Goal: Transaction & Acquisition: Purchase product/service

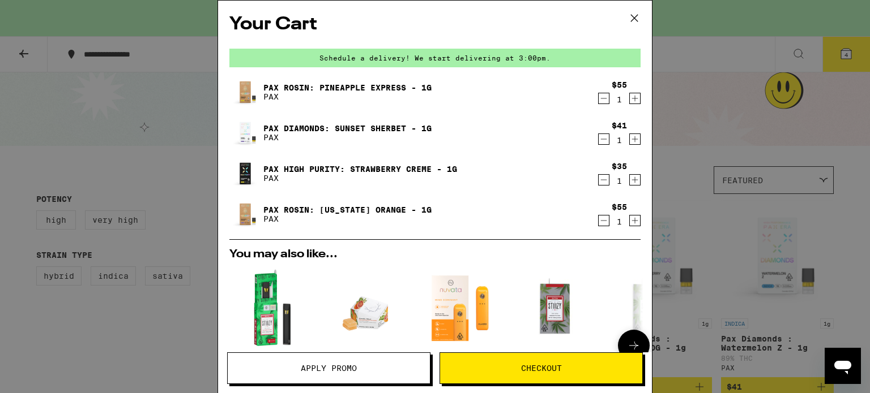
click at [633, 337] on button at bounding box center [634, 346] width 32 height 32
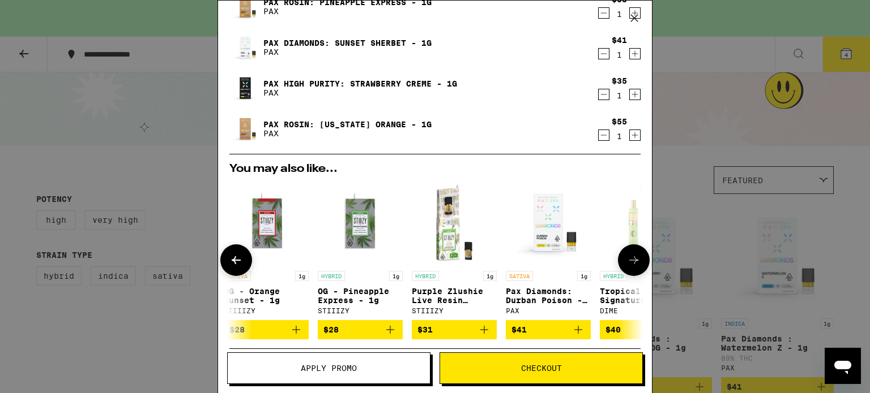
scroll to position [86, 0]
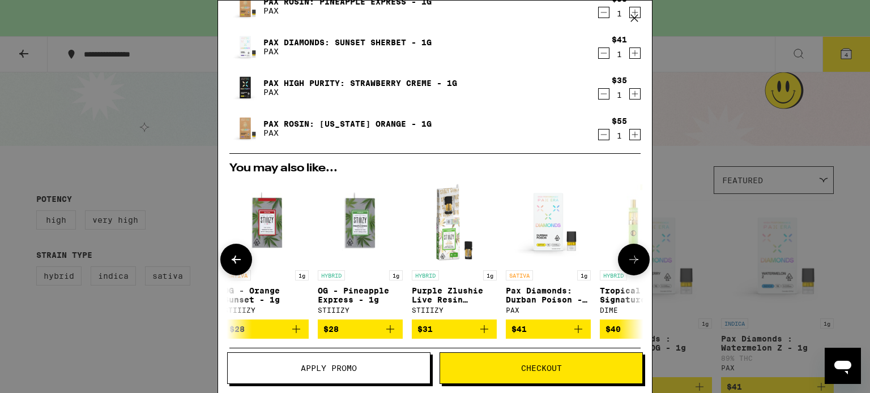
click at [628, 261] on icon at bounding box center [634, 260] width 14 height 14
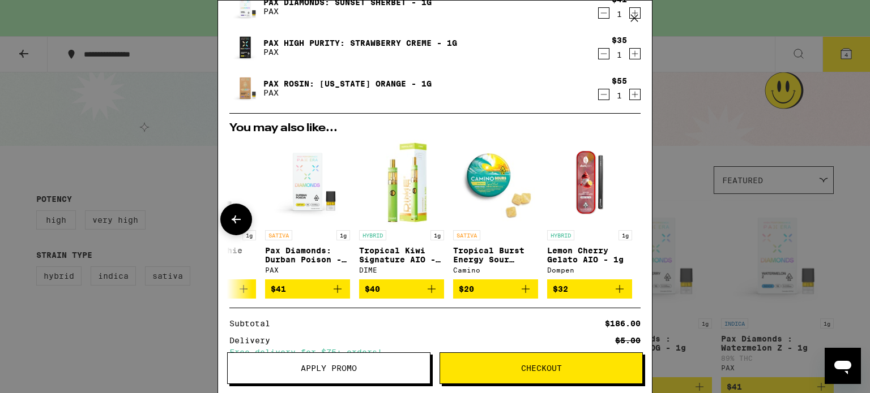
scroll to position [0, 0]
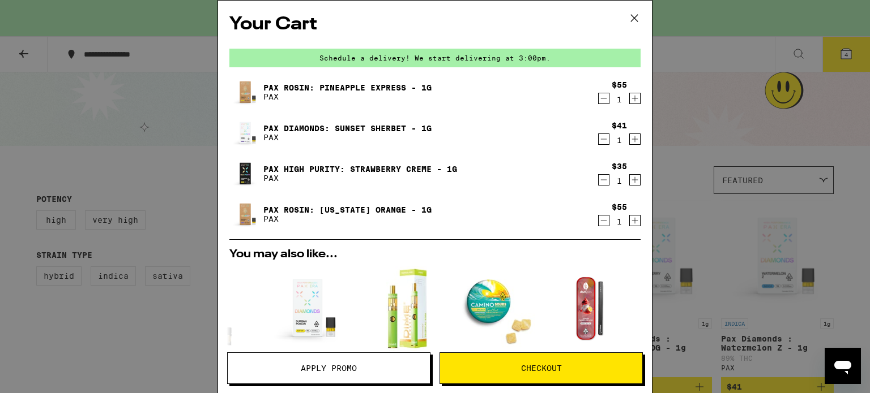
click at [564, 370] on span "Checkout" at bounding box center [541, 369] width 202 height 8
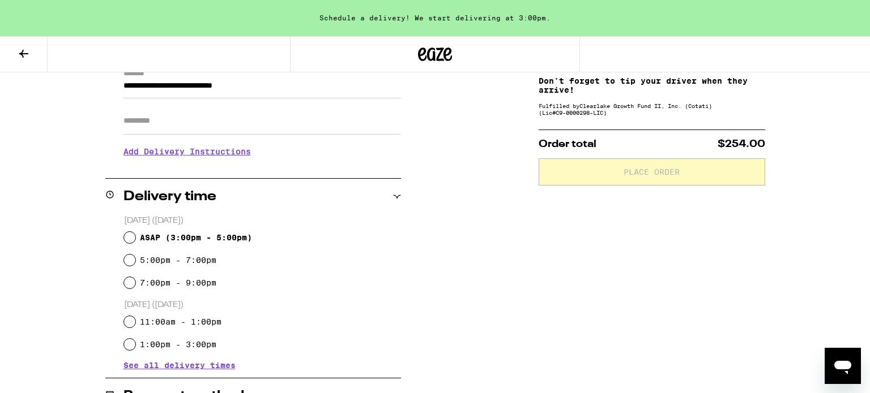
scroll to position [173, 0]
click at [130, 235] on input "ASAP ( 3:00pm - 5:00pm )" at bounding box center [129, 236] width 11 height 11
radio input "true"
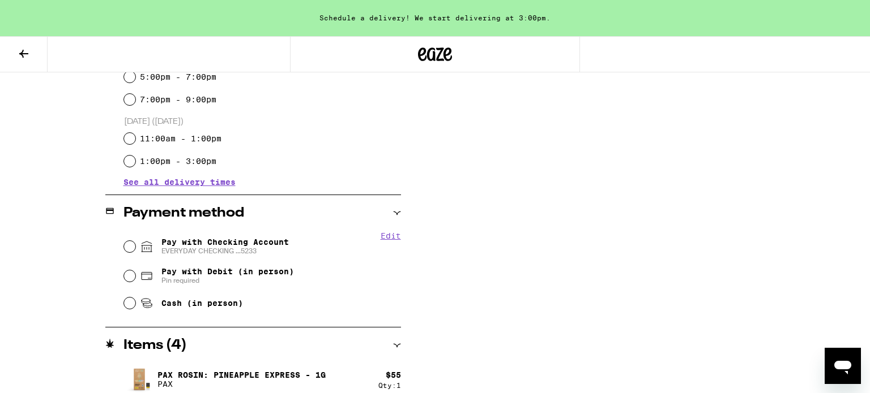
scroll to position [358, 0]
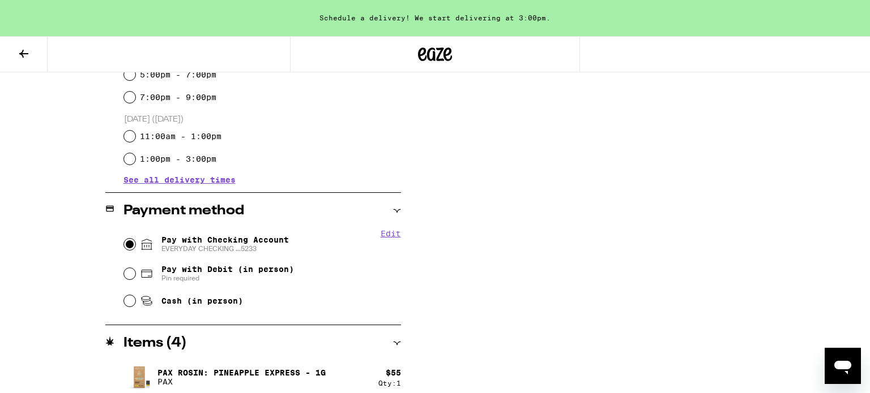
click at [130, 242] on input "Pay with Checking Account EVERYDAY CHECKING ...5233" at bounding box center [129, 244] width 11 height 11
radio input "true"
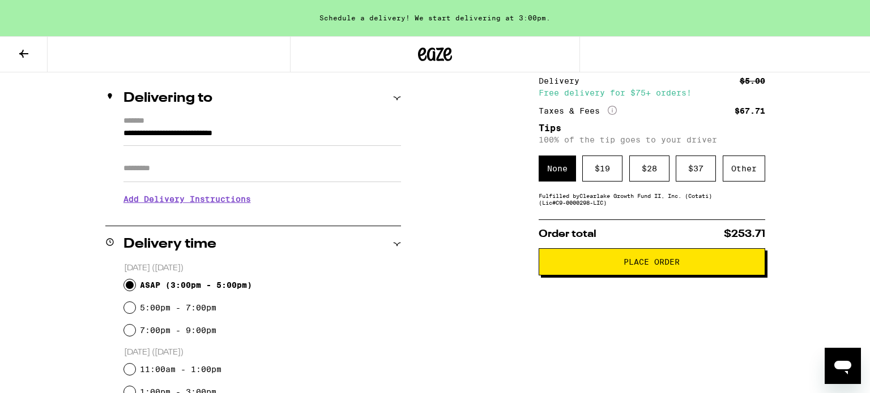
scroll to position [123, 0]
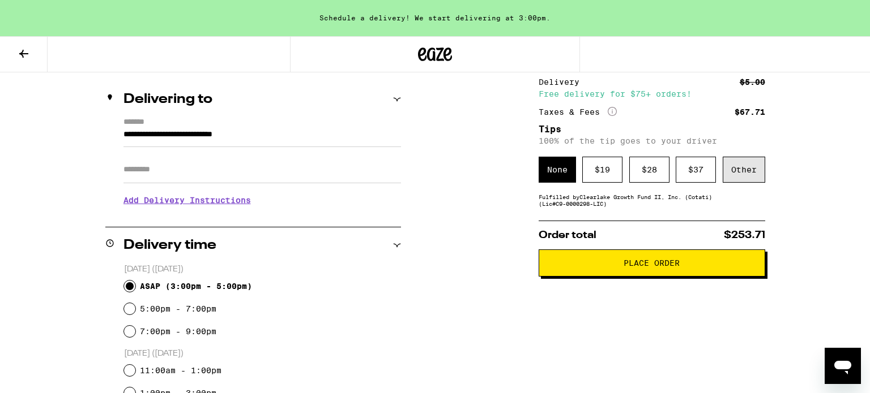
click at [747, 173] on div "Other" at bounding box center [743, 170] width 42 height 26
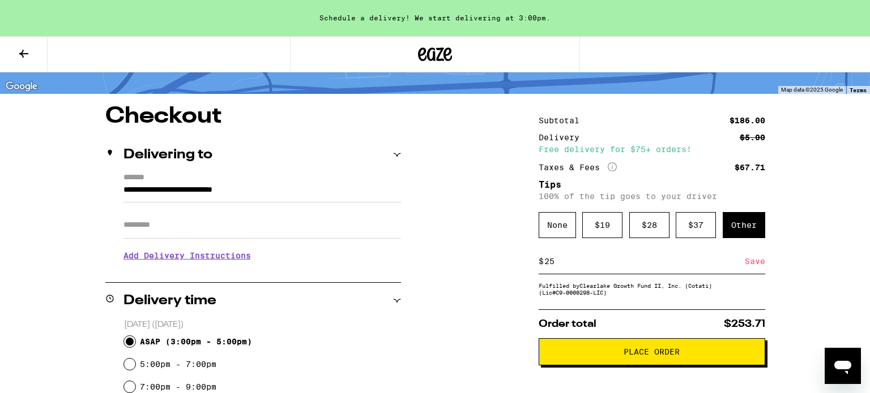
scroll to position [68, 0]
type input "25"
click at [637, 352] on span "Place Order" at bounding box center [651, 352] width 56 height 8
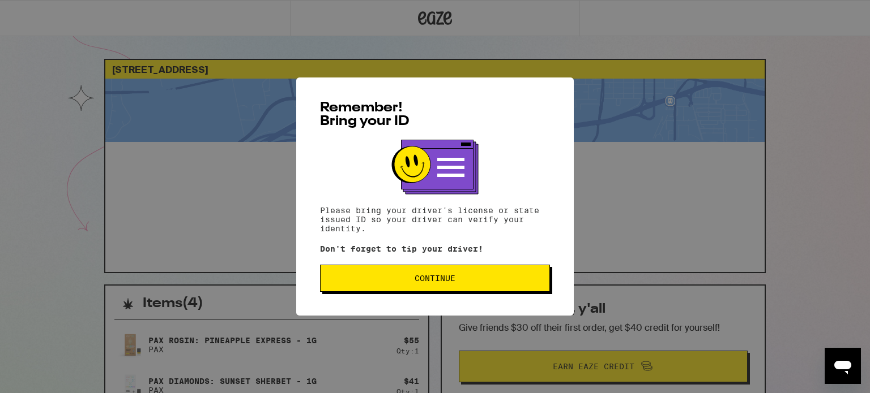
click at [433, 279] on span "Continue" at bounding box center [434, 279] width 41 height 8
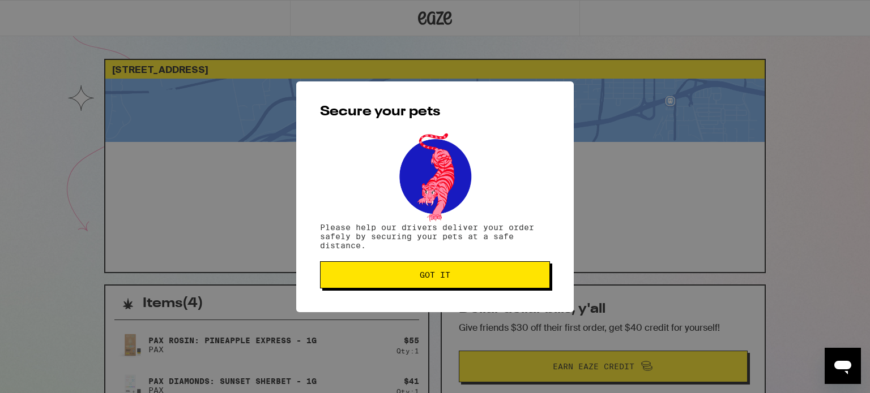
click at [434, 278] on span "Got it" at bounding box center [434, 275] width 31 height 8
